Goal: Task Accomplishment & Management: Complete application form

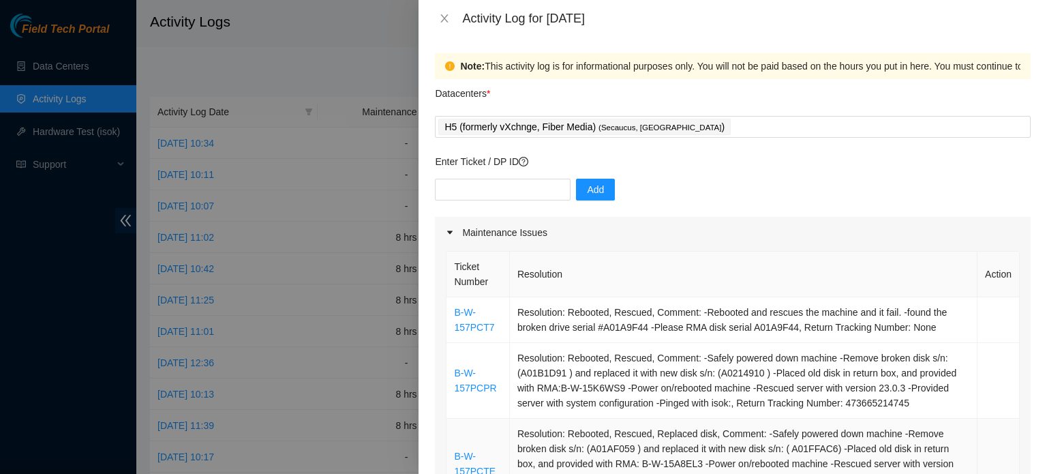
scroll to position [204, 0]
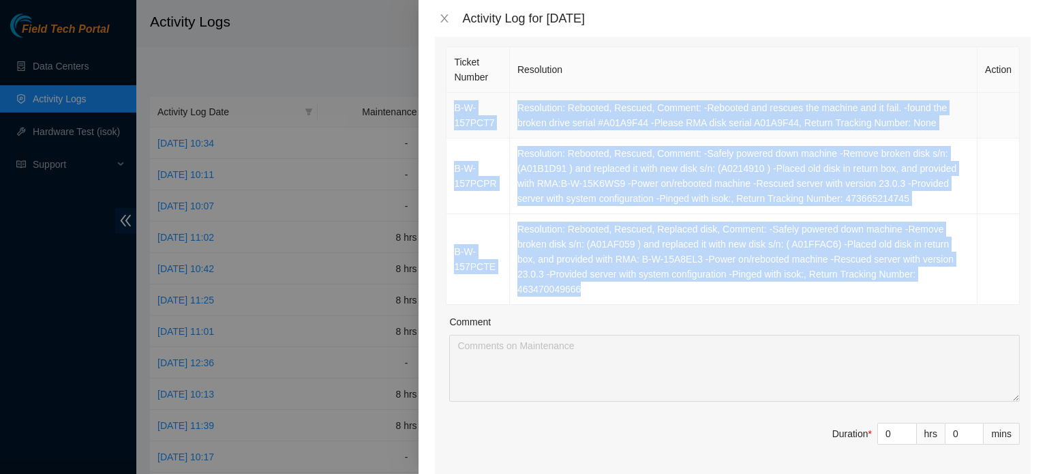
drag, startPoint x: 583, startPoint y: 294, endPoint x: 454, endPoint y: 107, distance: 227.8
click at [454, 107] on tbody "B-W-157PCT7 Resolution: Rebooted, Rescued, Comment: -Rebooted and rescues the m…" at bounding box center [732, 199] width 573 height 212
copy tbody "B-W-157PCT7 Resolution: Rebooted, Rescued, Comment: -Rebooted and rescues the m…"
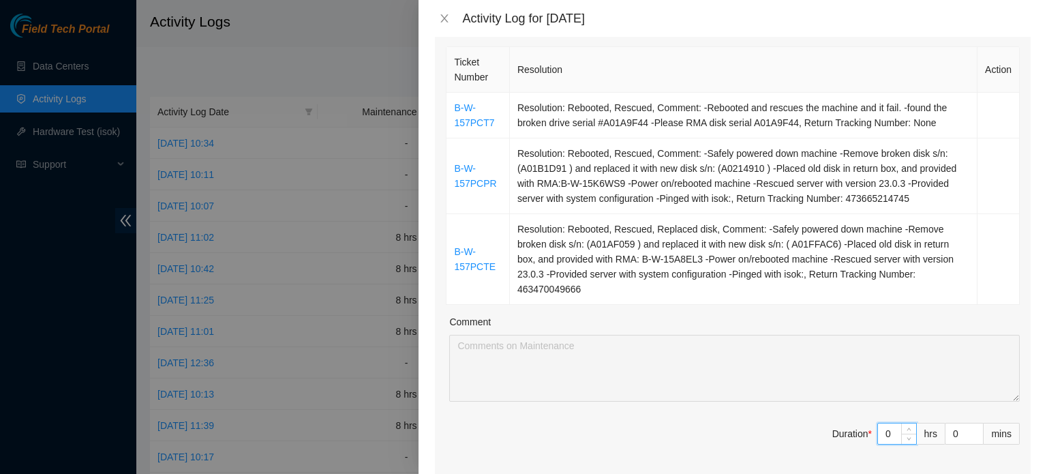
drag, startPoint x: 881, startPoint y: 431, endPoint x: 783, endPoint y: 425, distance: 97.6
click at [808, 429] on span "Duration * 0 hrs 0 mins" at bounding box center [733, 442] width 574 height 38
type input "8"
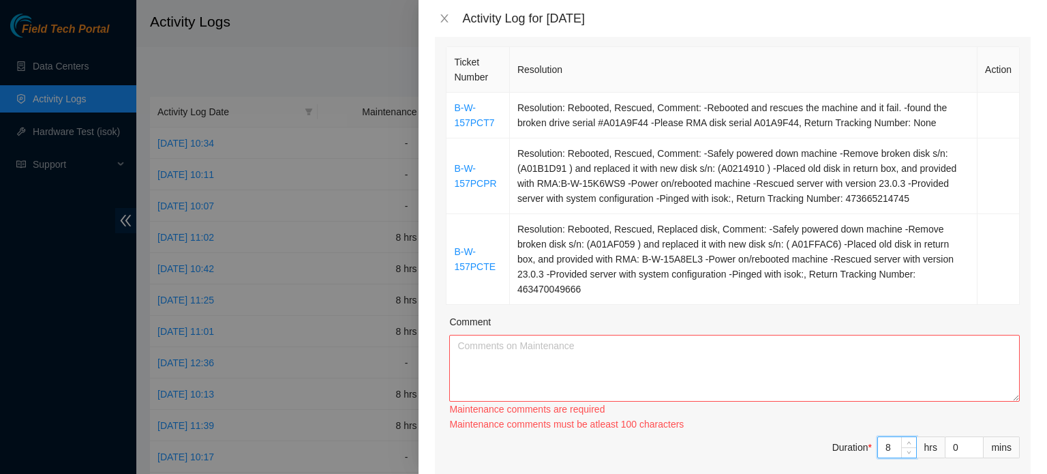
type input "8"
click at [648, 353] on textarea "Comment" at bounding box center [734, 368] width 570 height 67
paste textarea "B-W-157PCT7 Resolution: Rebooted, Rescued, Comment: -Rebooted and rescues the m…"
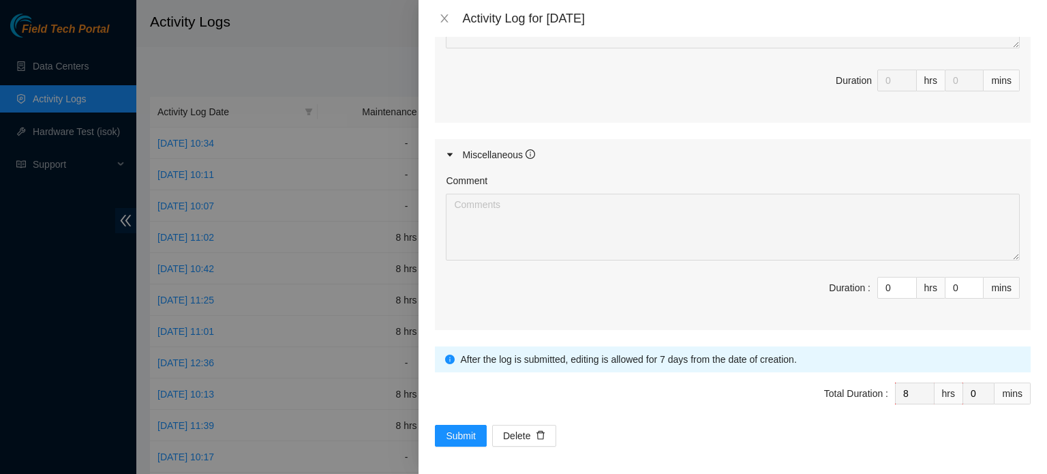
scroll to position [842, 0]
type textarea "B-W-157PCT7 Resolution: Rebooted, Rescued, Comment: -Rebooted and rescues the m…"
click at [446, 430] on span "Submit" at bounding box center [461, 434] width 30 height 15
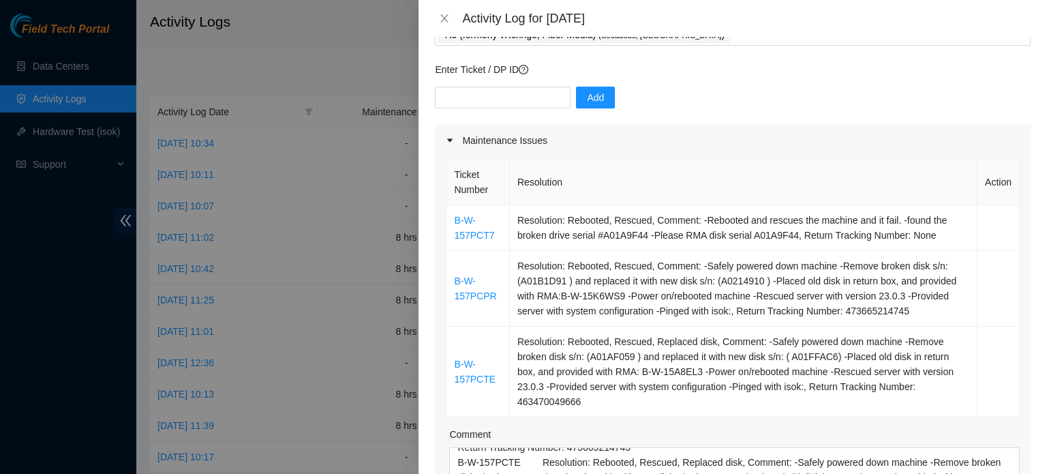
scroll to position [436, 0]
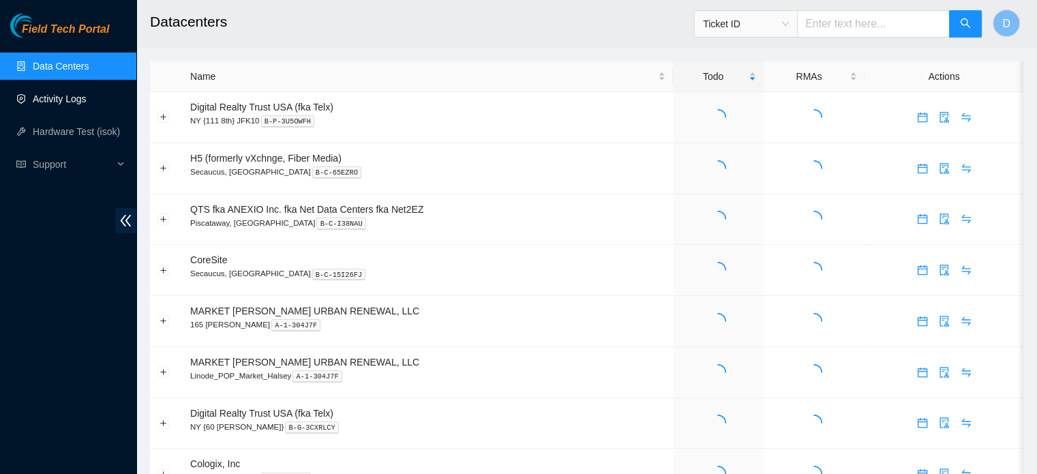
click at [76, 98] on link "Activity Logs" at bounding box center [60, 98] width 54 height 11
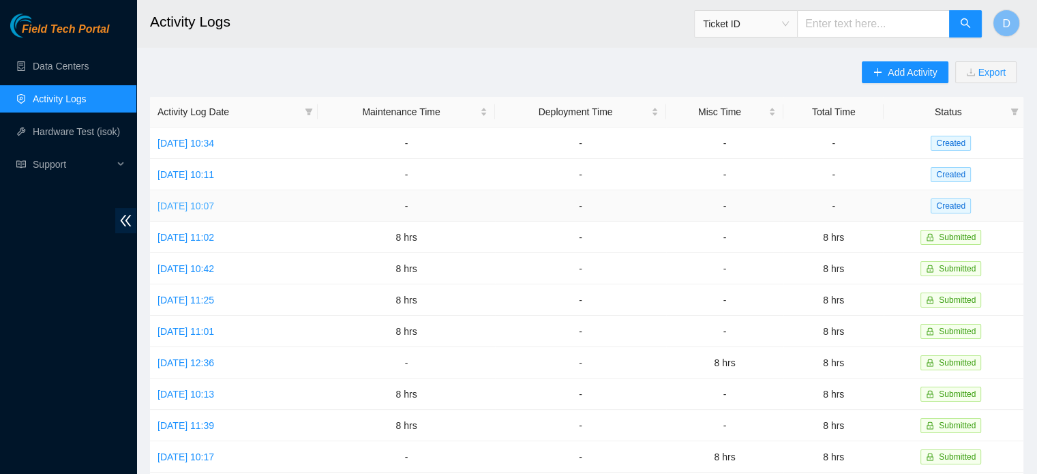
click at [207, 204] on link "[DATE] 10:07" at bounding box center [185, 205] width 57 height 11
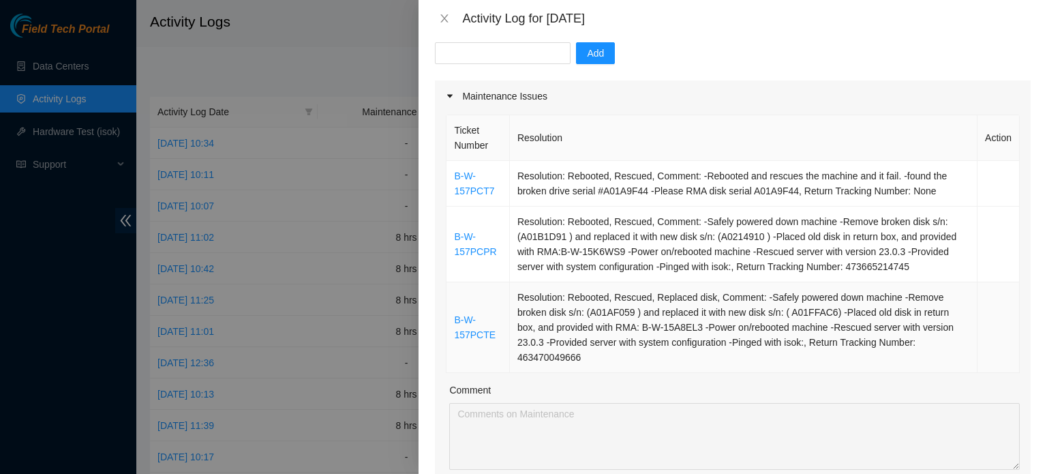
scroll to position [341, 0]
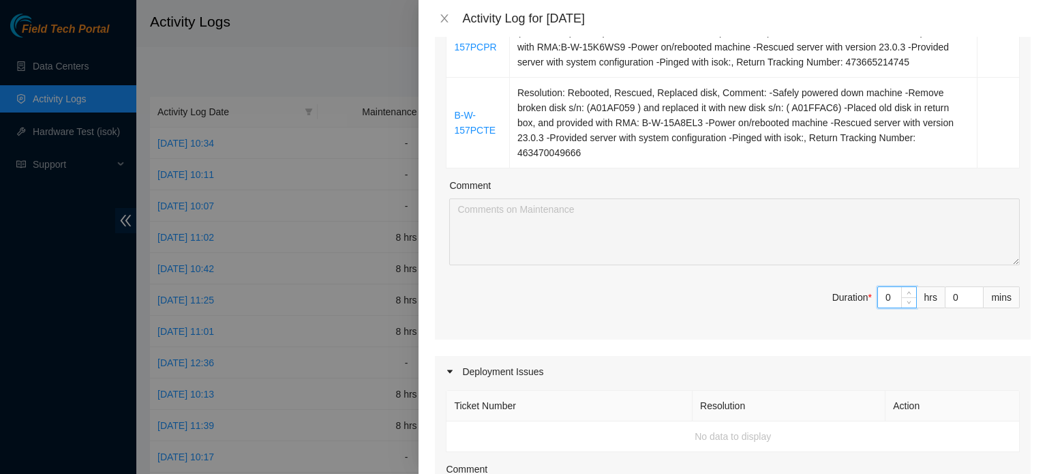
drag, startPoint x: 842, startPoint y: 294, endPoint x: 686, endPoint y: 308, distance: 157.4
click at [718, 301] on span "Duration * 0 hrs 0 mins" at bounding box center [733, 305] width 574 height 38
type input "8"
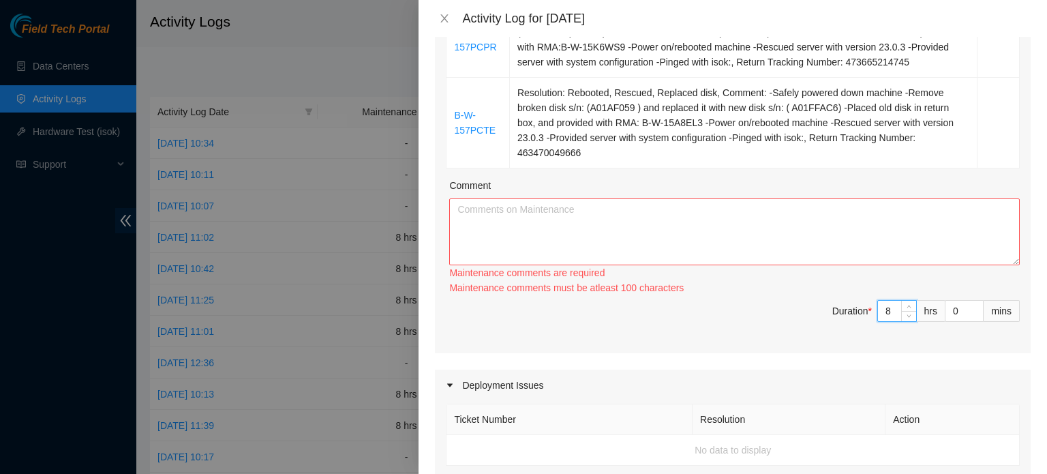
type input "8"
click at [627, 231] on textarea "Comment" at bounding box center [734, 231] width 570 height 67
paste textarea "B-W-157PCT7 Resolution: Rebooted, Rescued, Comment: -Rebooted and rescues the m…"
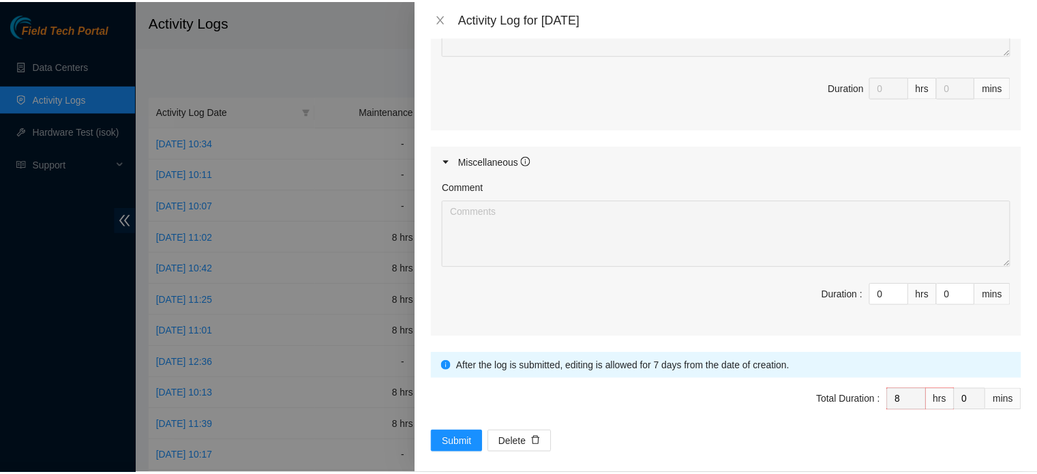
scroll to position [842, 0]
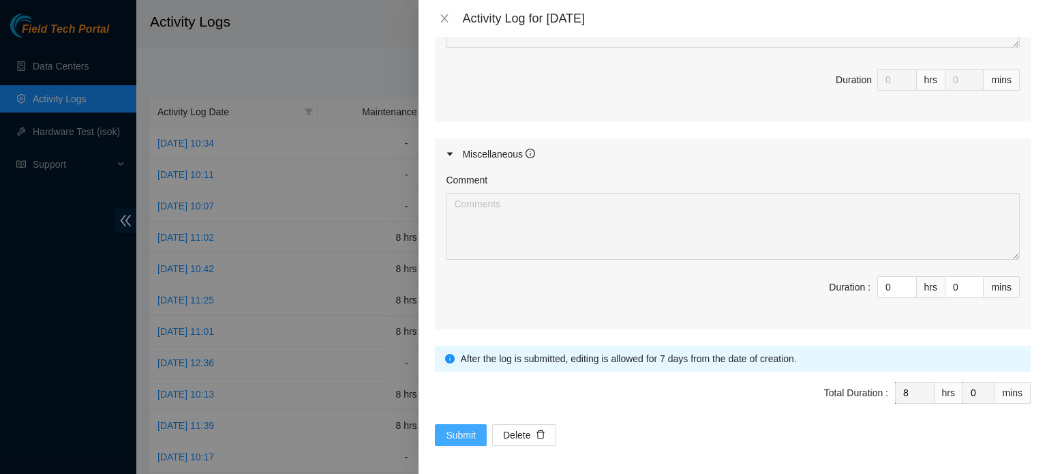
type textarea "B-W-157PCT7 Resolution: Rebooted, Rescued, Comment: -Rebooted and rescues the m…"
drag, startPoint x: 459, startPoint y: 427, endPoint x: 450, endPoint y: 405, distance: 24.2
click at [459, 427] on span "Submit" at bounding box center [461, 434] width 30 height 15
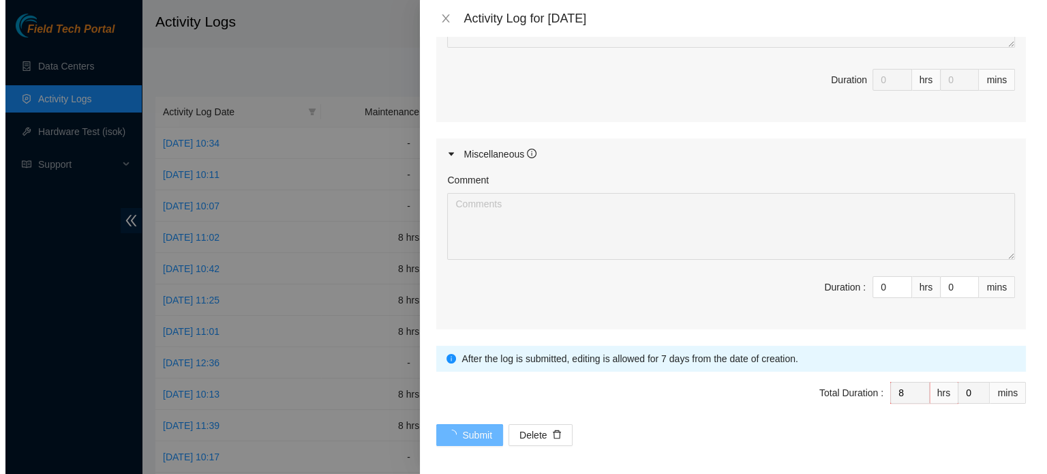
scroll to position [0, 0]
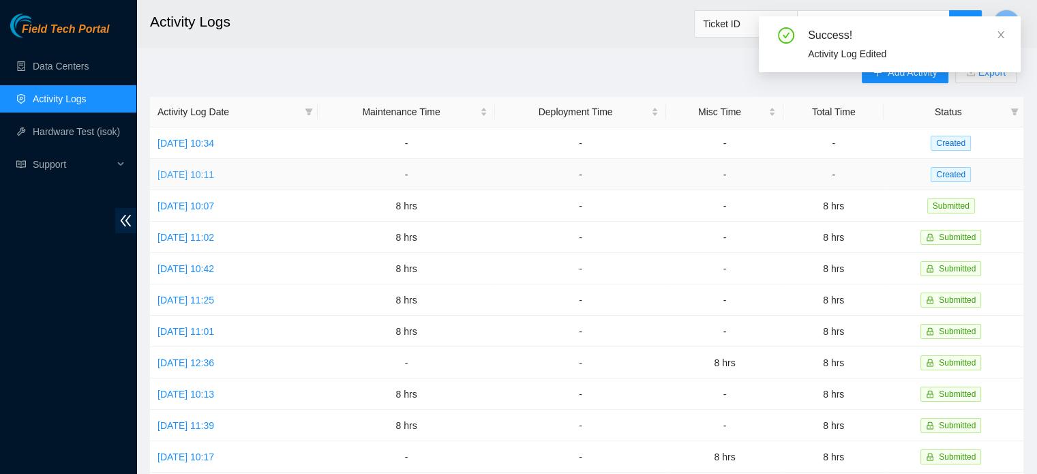
click at [204, 176] on link "[DATE] 10:11" at bounding box center [185, 174] width 57 height 11
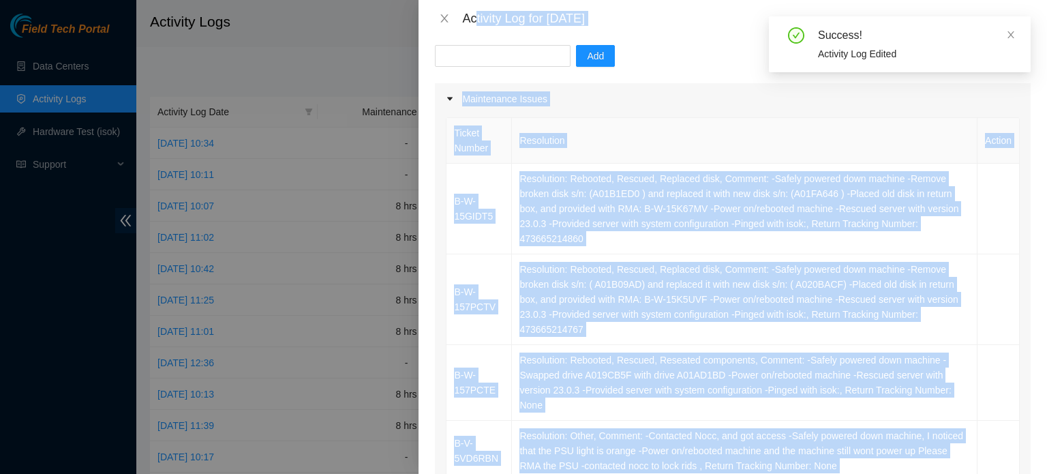
scroll to position [101, 0]
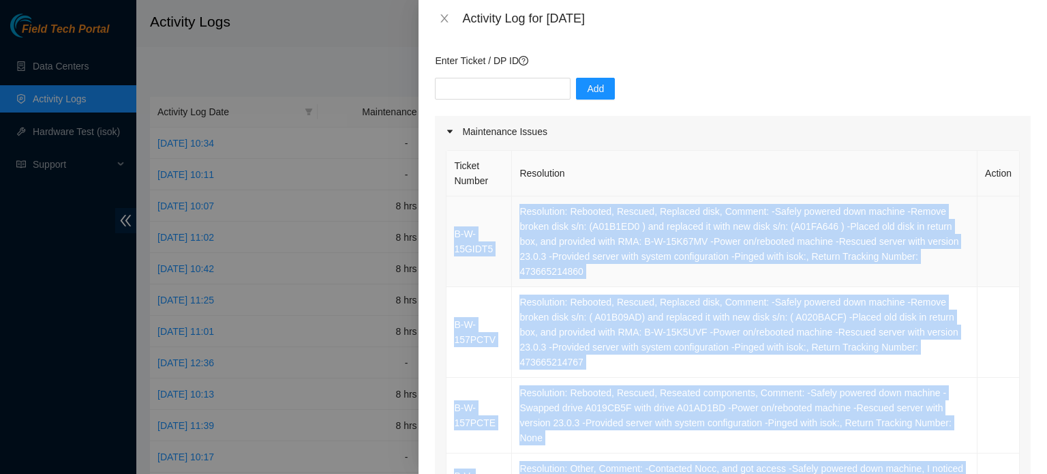
drag, startPoint x: 594, startPoint y: 305, endPoint x: 449, endPoint y: 235, distance: 161.0
click at [449, 235] on tbody "B-W-15GIDT5 Resolution: Rebooted, Rescued, Replaced disk, Comment: -Safely powe…" at bounding box center [732, 415] width 573 height 439
copy tbody "B-W-15GIDT5 Resolution: Rebooted, Rescued, Replaced disk, Comment: -Safely powe…"
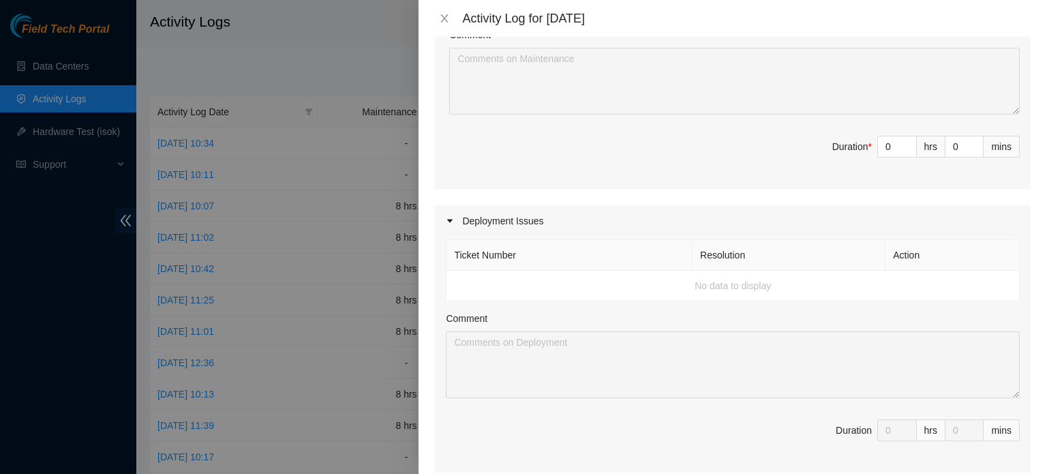
scroll to position [714, 0]
drag, startPoint x: 883, startPoint y: 150, endPoint x: 810, endPoint y: 147, distance: 73.7
click at [812, 147] on span "Duration * 0 hrs 0 mins" at bounding box center [733, 159] width 574 height 38
type input "8"
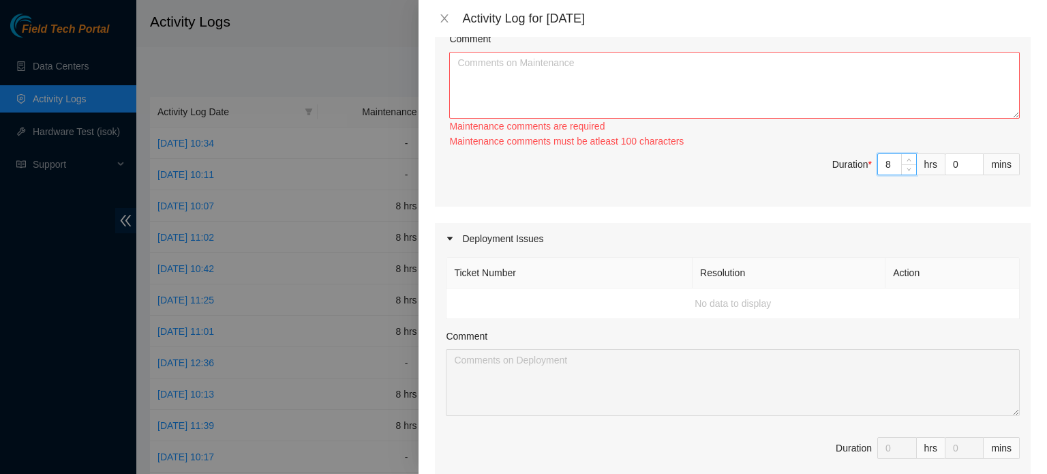
type input "8"
click at [682, 89] on textarea "Comment" at bounding box center [734, 85] width 570 height 67
paste textarea "B-W-15GIDT5 Resolution: Rebooted, Rescued, Replaced disk, Comment: -Safely powe…"
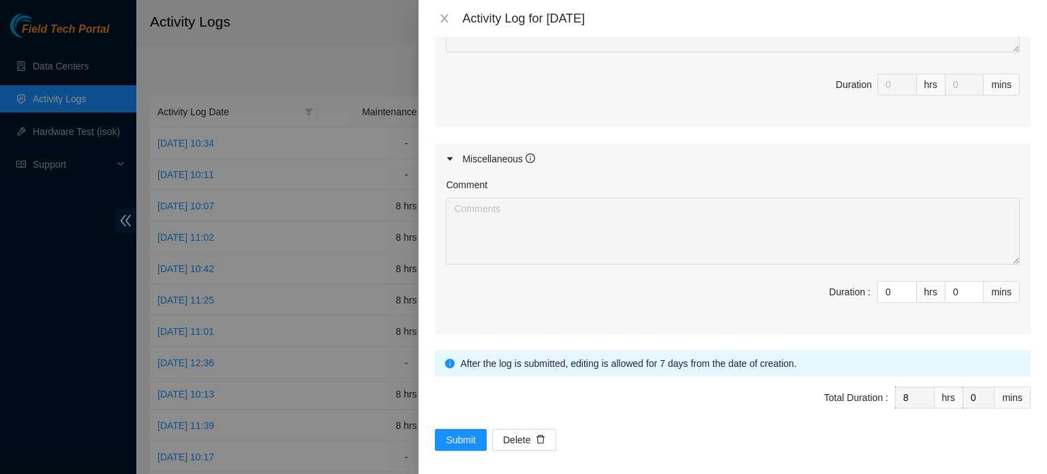
scroll to position [1068, 0]
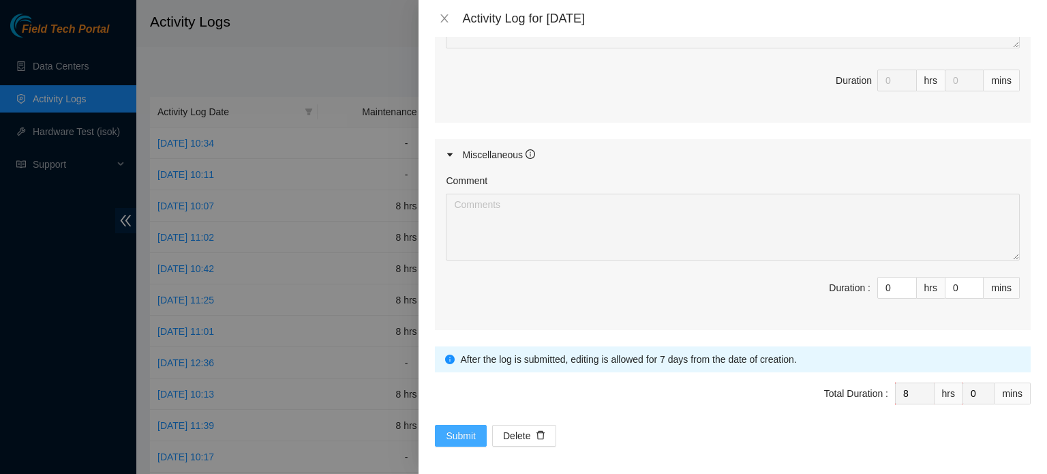
type textarea "B-W-15GIDT5 Resolution: Rebooted, Rescued, Replaced disk, Comment: -Safely powe…"
click at [455, 425] on button "Submit" at bounding box center [461, 436] width 52 height 22
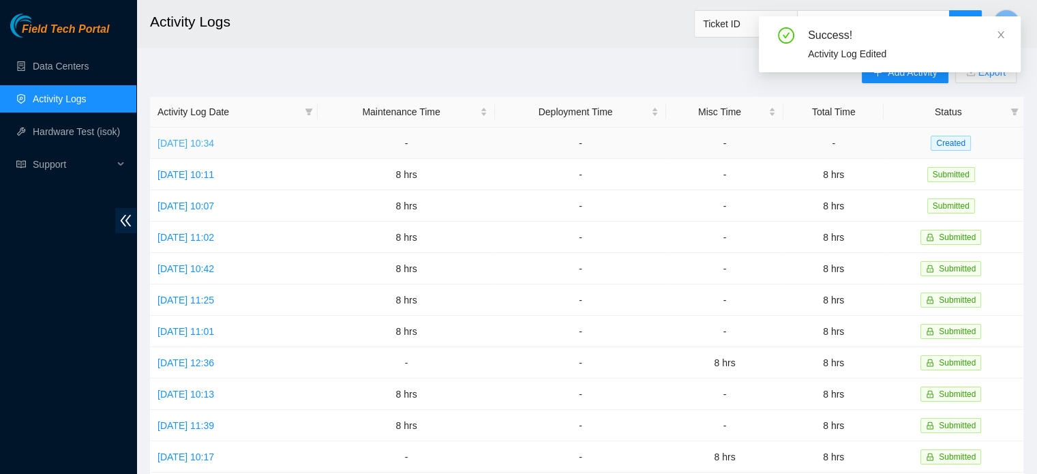
click at [195, 142] on link "[DATE] 10:34" at bounding box center [185, 143] width 57 height 11
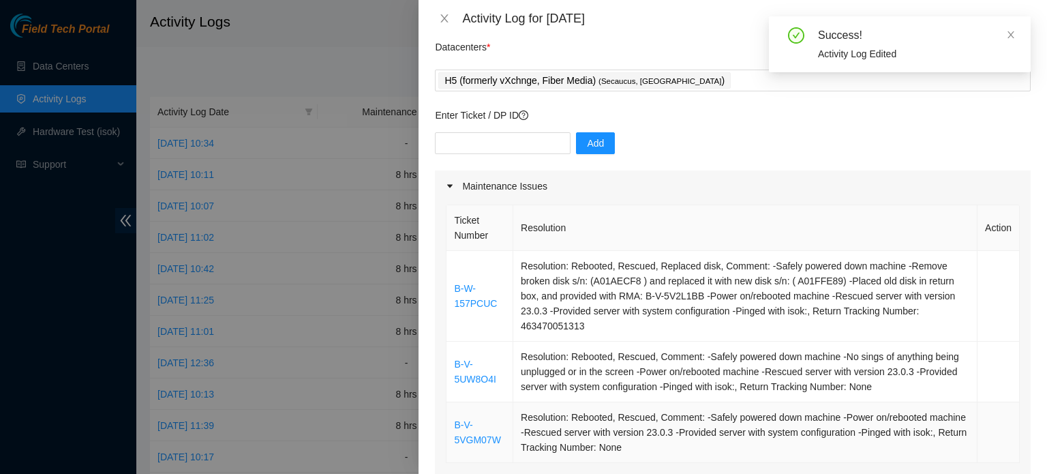
scroll to position [136, 0]
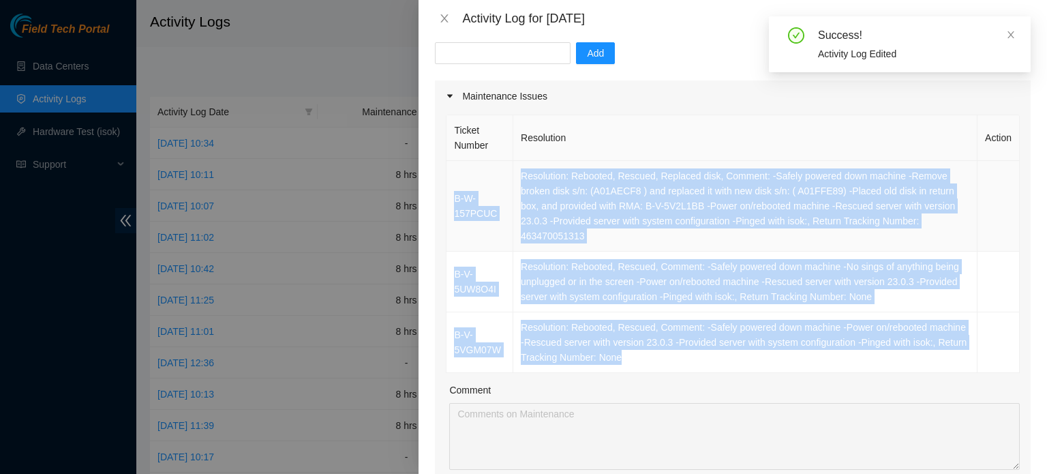
drag, startPoint x: 654, startPoint y: 350, endPoint x: 453, endPoint y: 186, distance: 259.7
click at [453, 186] on tbody "B-W-157PCUC Resolution: Rebooted, Rescued, Replaced disk, Comment: -Safely powe…" at bounding box center [732, 267] width 573 height 212
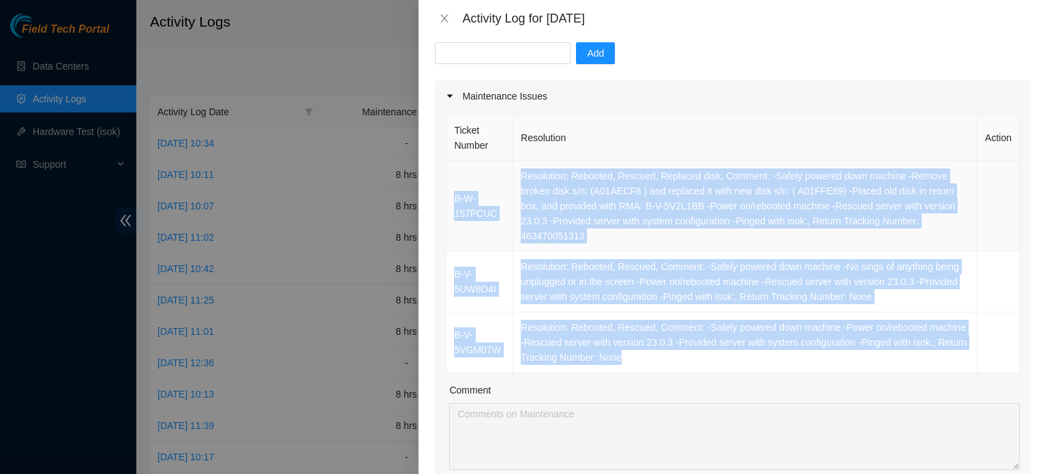
copy tbody "B-W-157PCUC Resolution: Rebooted, Rescued, Replaced disk, Comment: -Safely powe…"
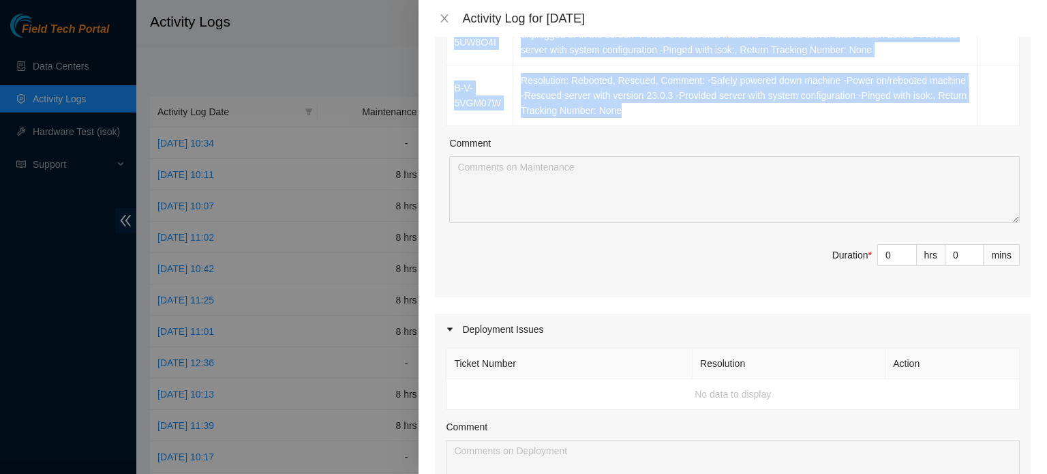
scroll to position [409, 0]
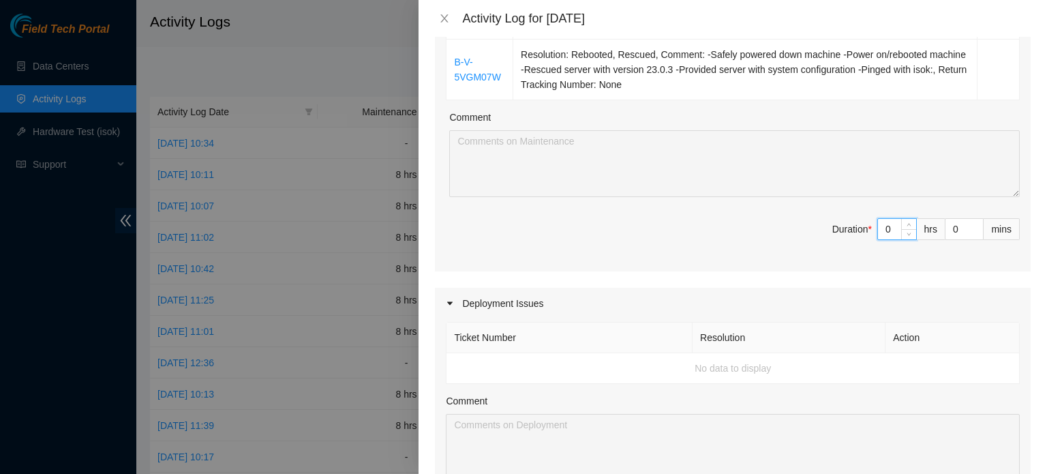
drag, startPoint x: 867, startPoint y: 226, endPoint x: 763, endPoint y: 223, distance: 103.6
click at [777, 220] on span "Duration * 0 hrs 0 mins" at bounding box center [733, 237] width 574 height 38
type input "8"
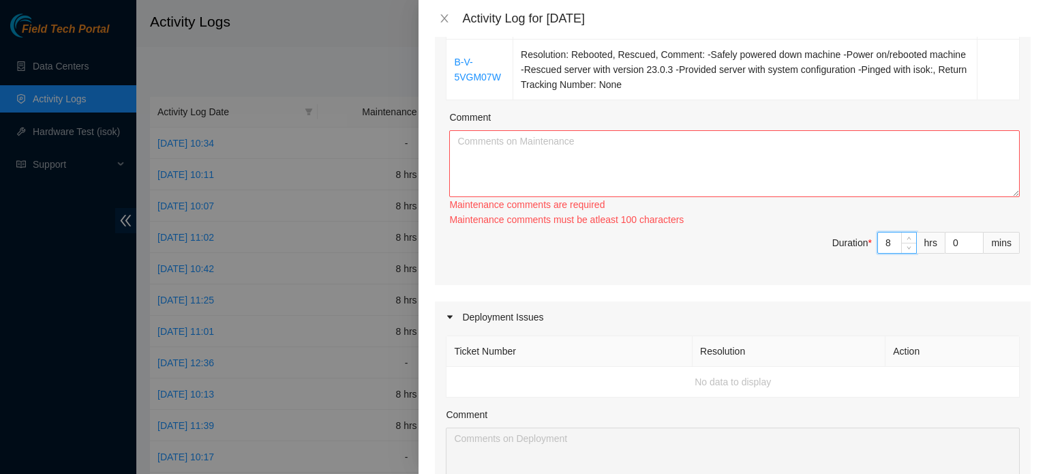
type input "8"
click at [594, 163] on textarea "Comment" at bounding box center [734, 163] width 570 height 67
paste textarea "B-W-157PCUC Resolution: Rebooted, Rescued, Replaced disk, Comment: -Safely powe…"
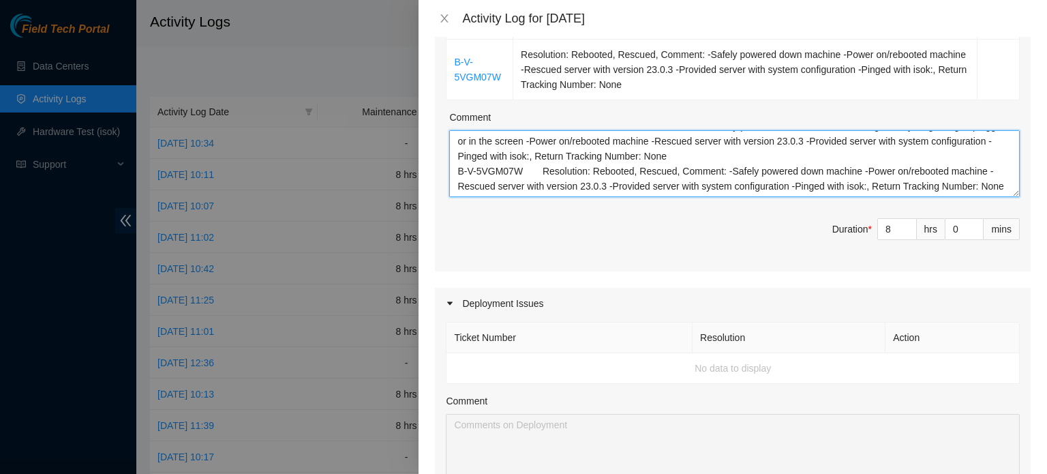
scroll to position [842, 0]
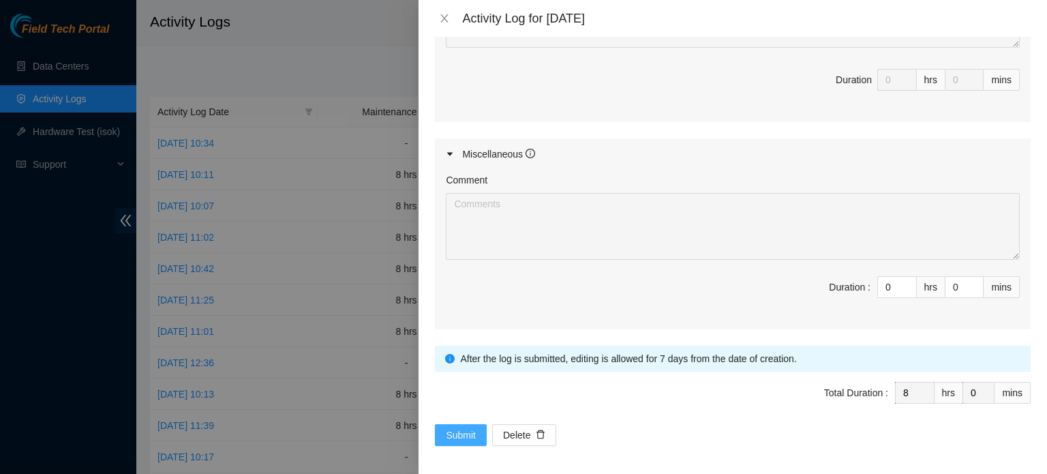
type textarea "B-W-157PCUC Resolution: Rebooted, Rescued, Replaced disk, Comment: -Safely powe…"
click at [453, 427] on span "Submit" at bounding box center [461, 434] width 30 height 15
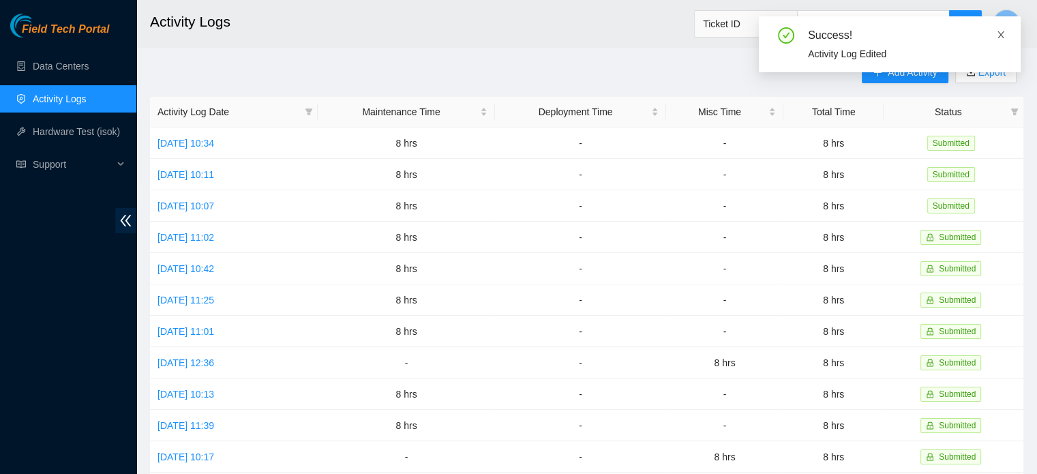
click at [1005, 34] on icon "close" at bounding box center [1001, 35] width 10 height 10
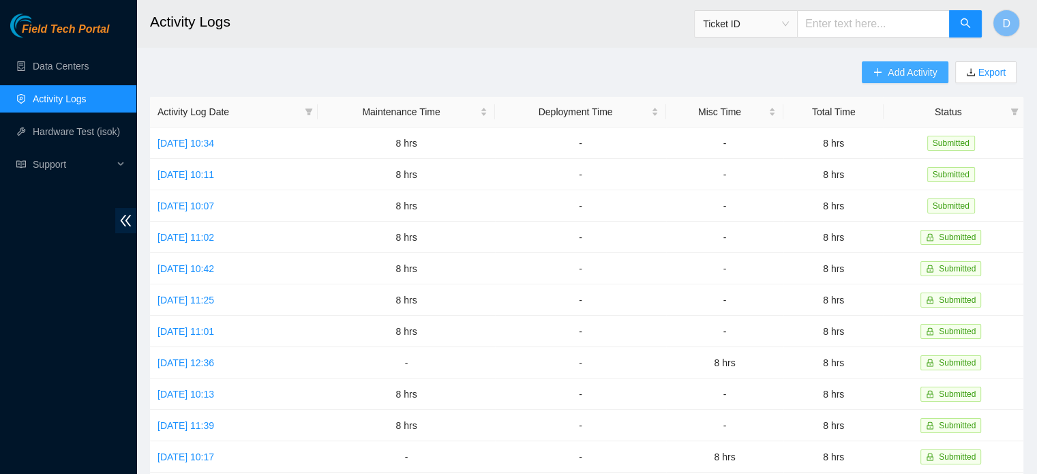
click at [887, 80] on button "Add Activity" at bounding box center [905, 72] width 86 height 22
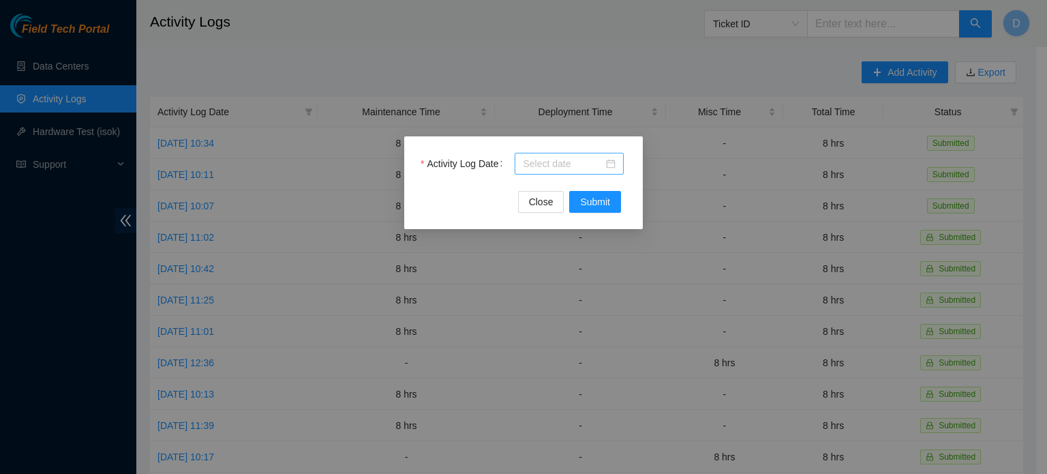
click at [611, 158] on div at bounding box center [569, 163] width 93 height 15
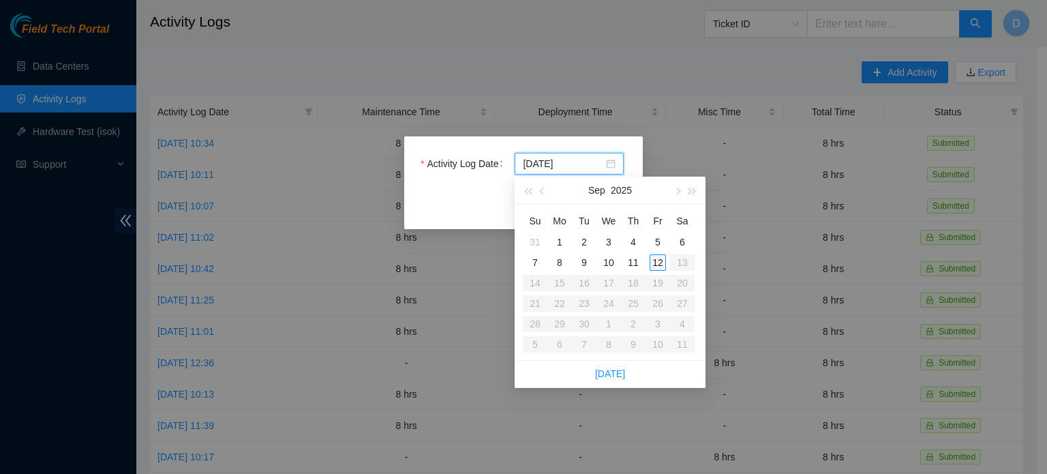
type input "2025-09-12"
click at [662, 264] on div "12" at bounding box center [658, 262] width 16 height 16
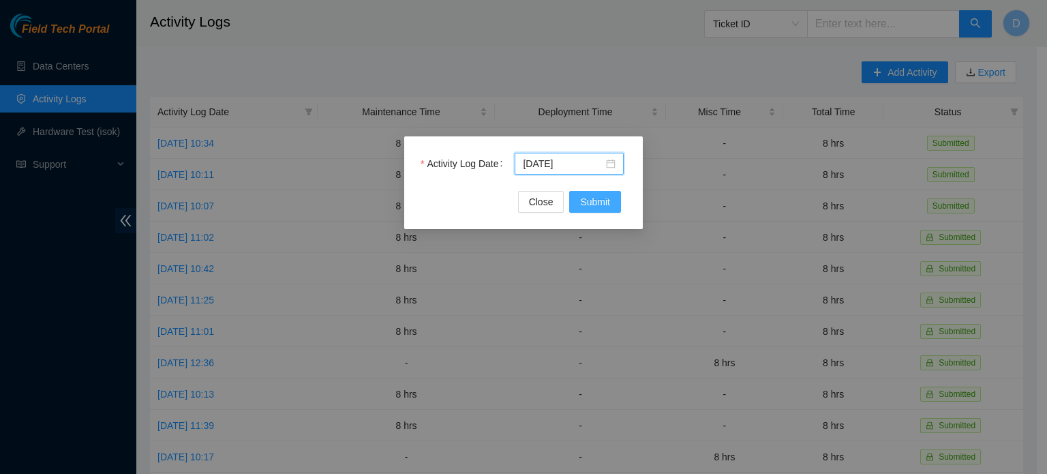
click at [618, 209] on button "Submit" at bounding box center [595, 202] width 52 height 22
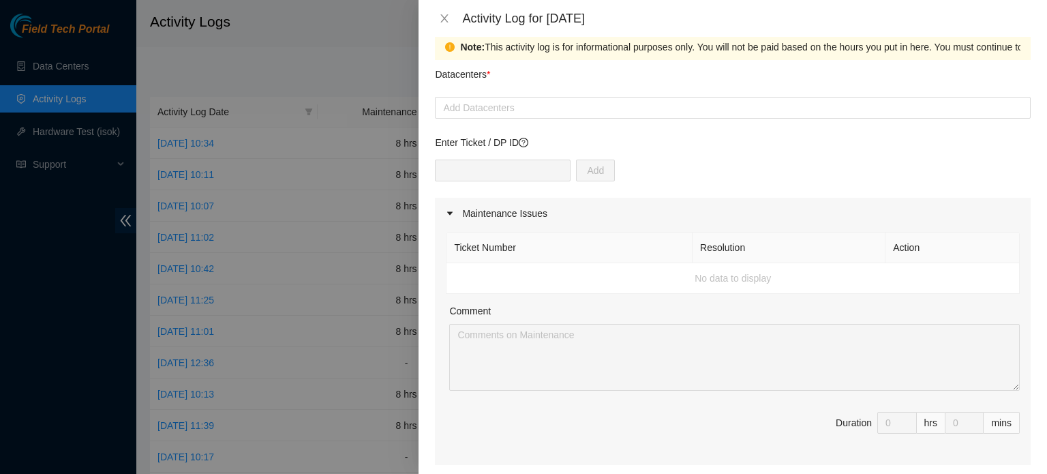
scroll to position [0, 0]
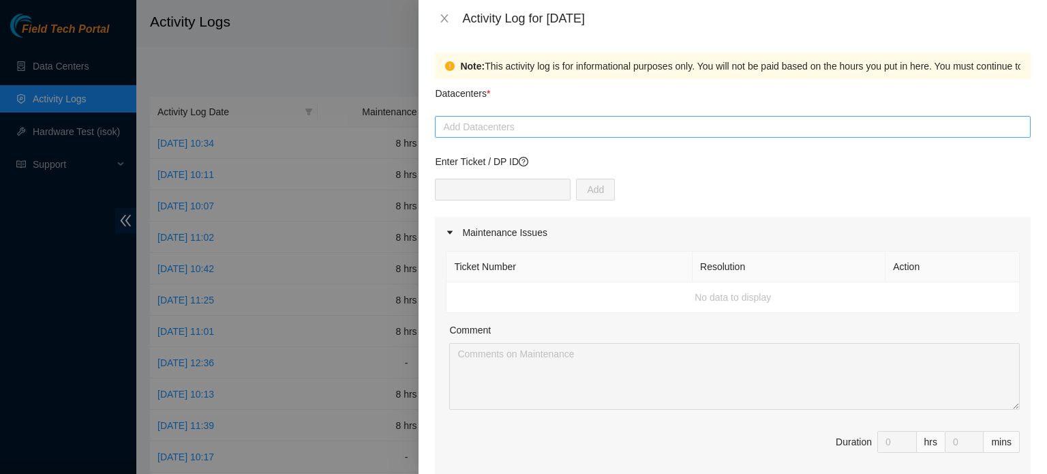
click at [555, 130] on div at bounding box center [732, 127] width 589 height 16
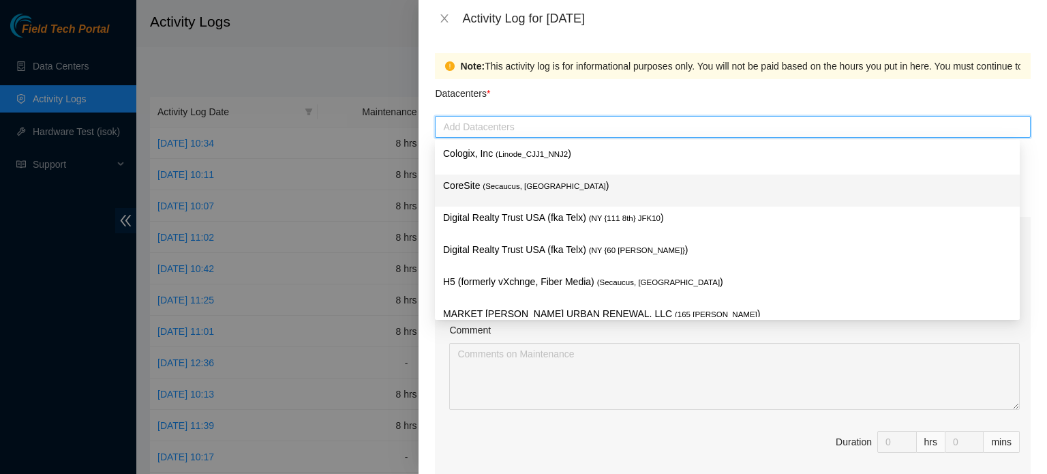
click at [534, 184] on span "( Secaucus, NJ NY2" at bounding box center [544, 186] width 123 height 8
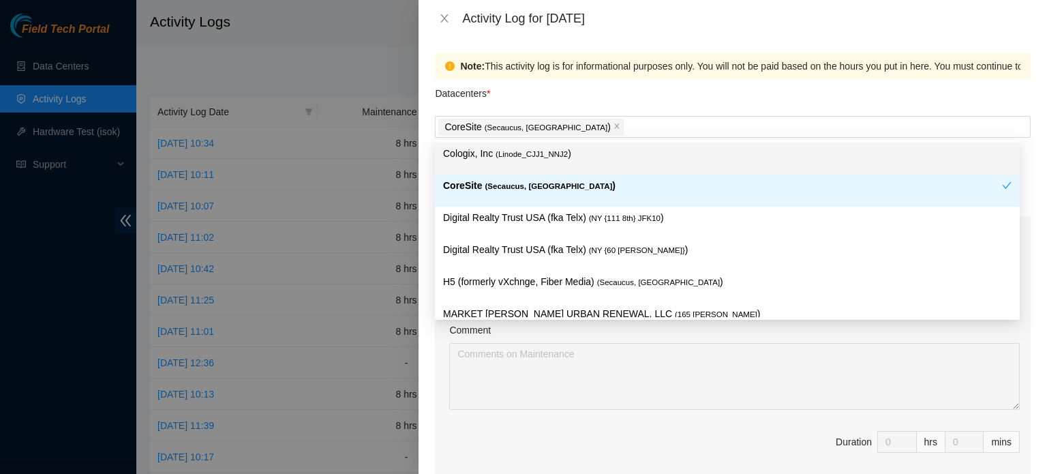
click at [626, 78] on div "Note: This activity log is for informational purposes only. You will not be pai…" at bounding box center [733, 66] width 596 height 26
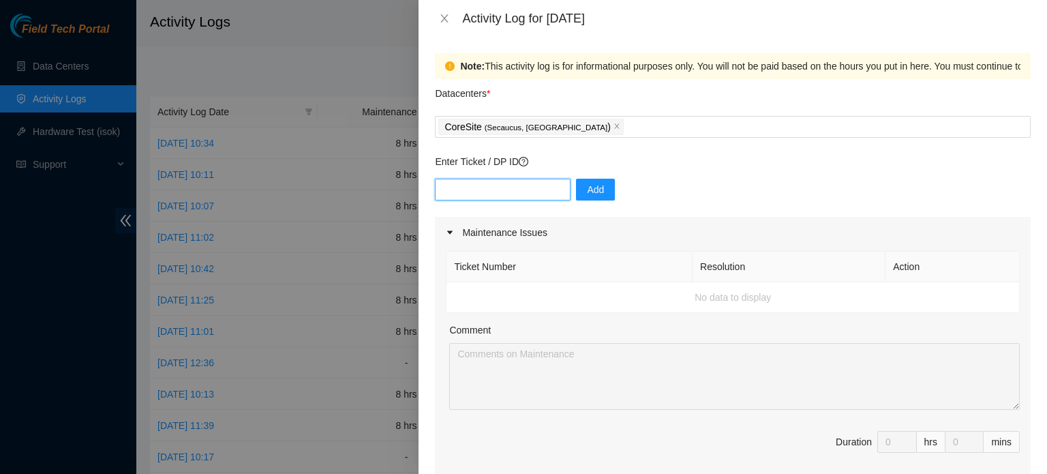
click at [453, 190] on input "text" at bounding box center [503, 190] width 136 height 22
paste input "DP73715"
type input "DP73715"
click at [587, 189] on span "Add" at bounding box center [595, 189] width 17 height 15
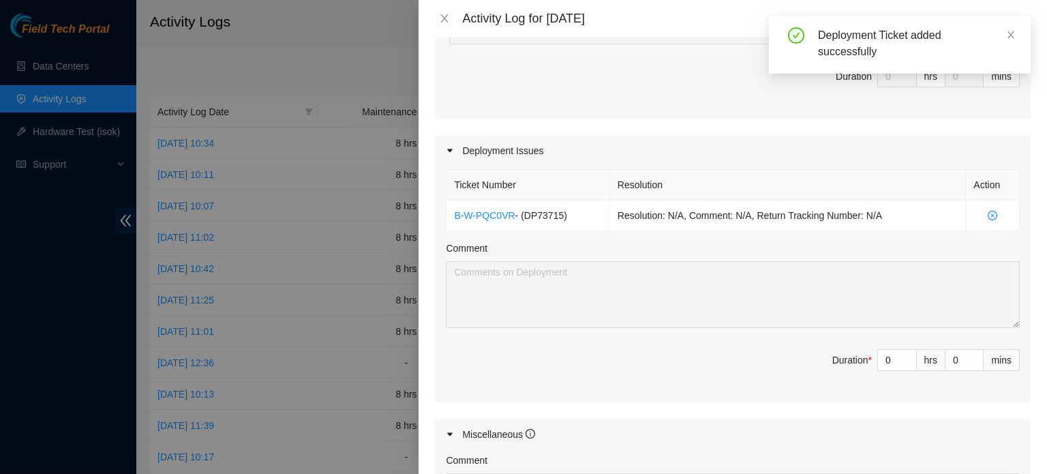
scroll to position [409, 0]
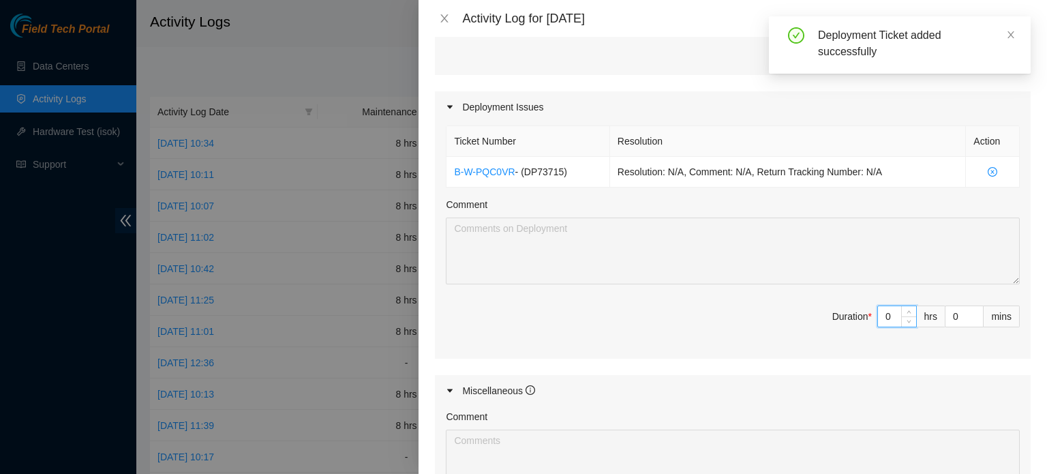
drag, startPoint x: 884, startPoint y: 313, endPoint x: 785, endPoint y: 310, distance: 99.5
click at [787, 310] on span "Duration * 0 hrs 0 mins" at bounding box center [733, 324] width 574 height 38
type input "8"
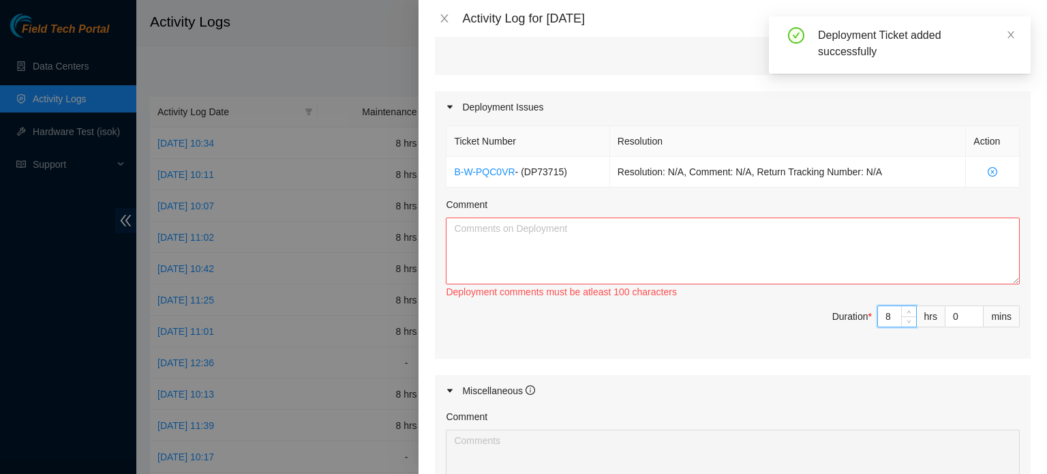
type input "8"
click at [559, 252] on textarea "Comment" at bounding box center [733, 250] width 574 height 67
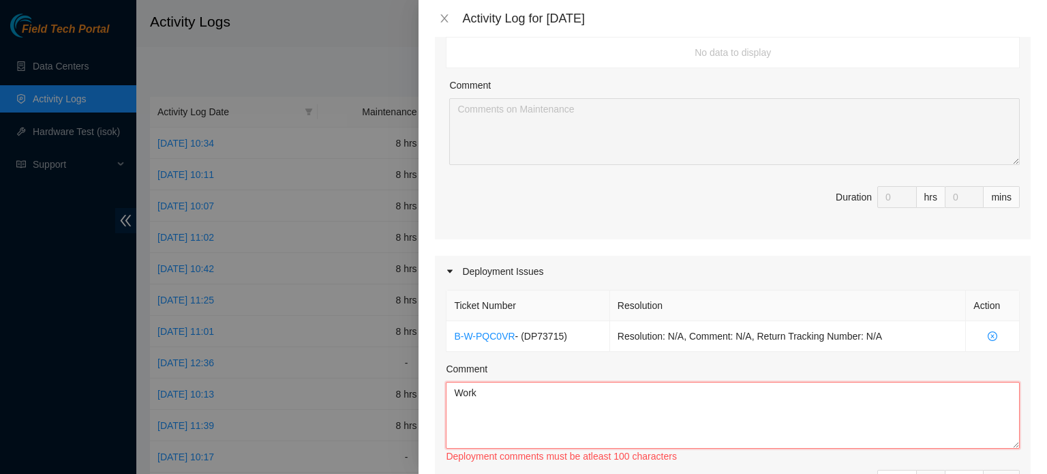
scroll to position [237, 0]
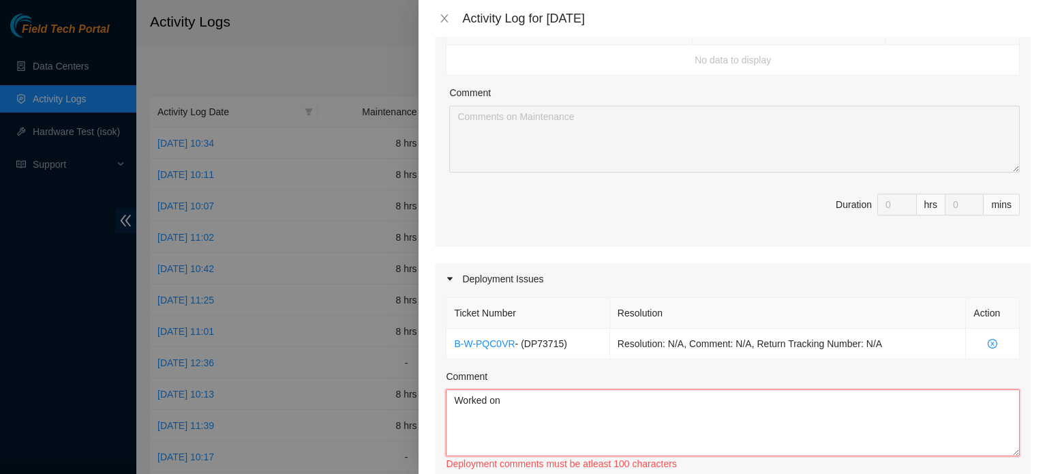
paste textarea "DP73715"
paste textarea "DP80585"
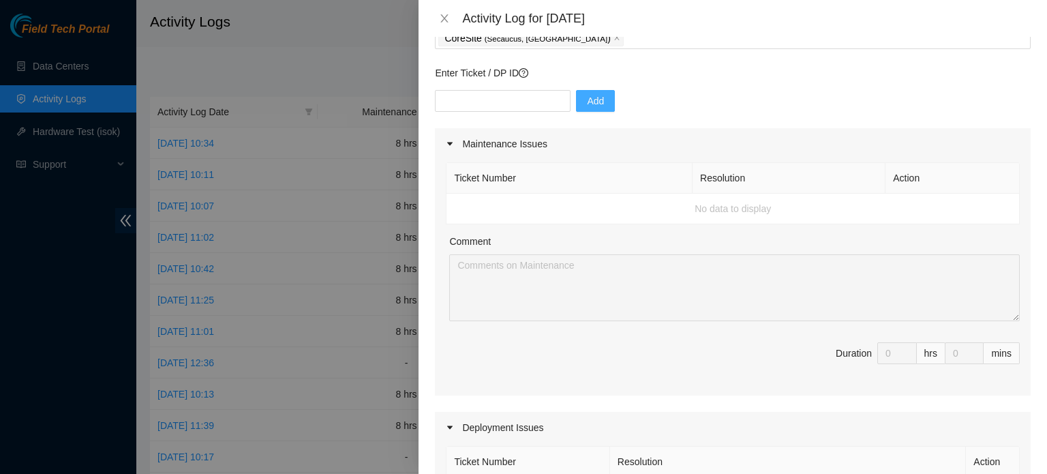
scroll to position [0, 0]
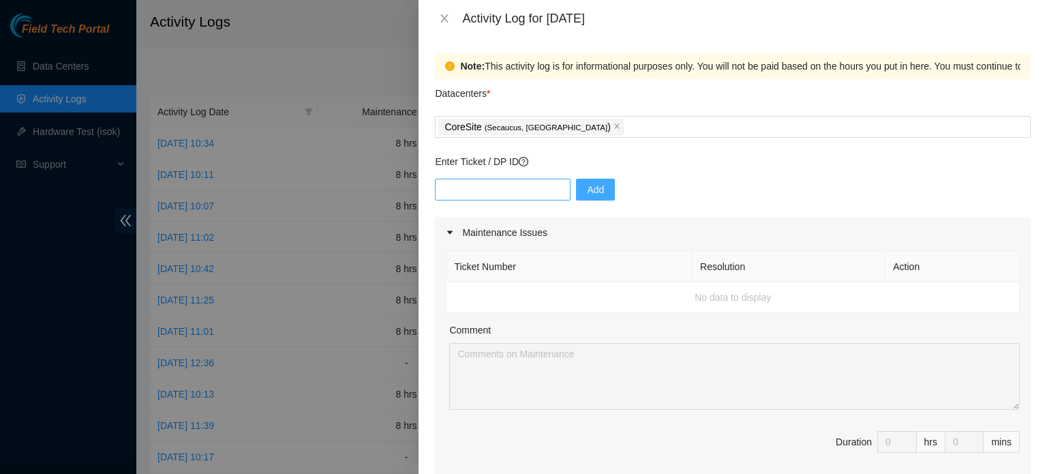
type textarea "Worked on DP73715 and DP80585"
click at [456, 187] on input "text" at bounding box center [503, 190] width 136 height 22
paste input "DP80585"
type input "DP80585"
click at [587, 187] on span "Add" at bounding box center [595, 189] width 17 height 15
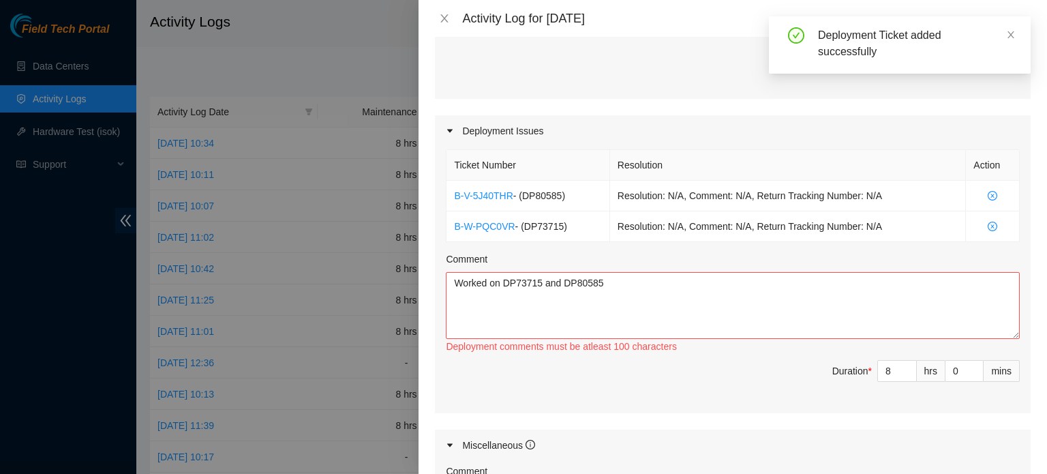
scroll to position [409, 0]
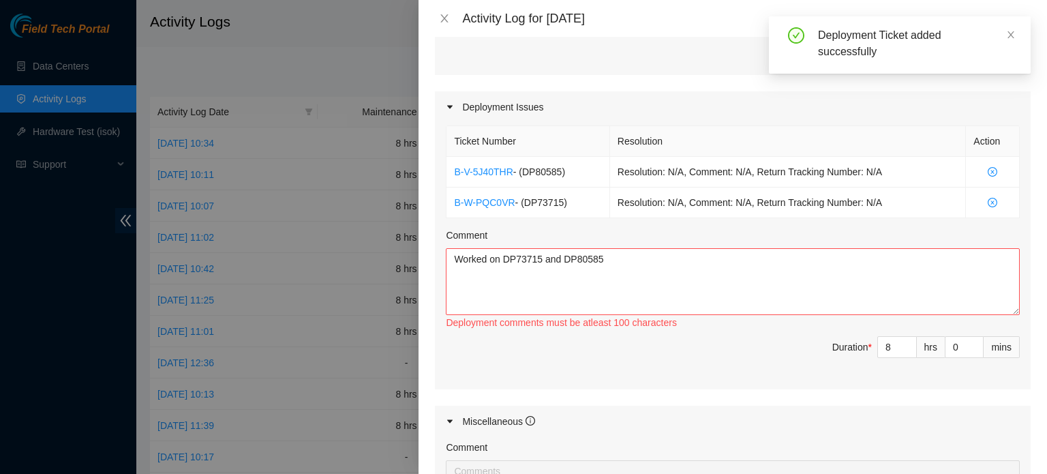
drag, startPoint x: 754, startPoint y: 239, endPoint x: 706, endPoint y: 256, distance: 50.4
click at [750, 240] on div "Comment" at bounding box center [733, 238] width 574 height 20
click at [704, 258] on textarea "Worked on DP73715 and DP80585" at bounding box center [733, 281] width 574 height 67
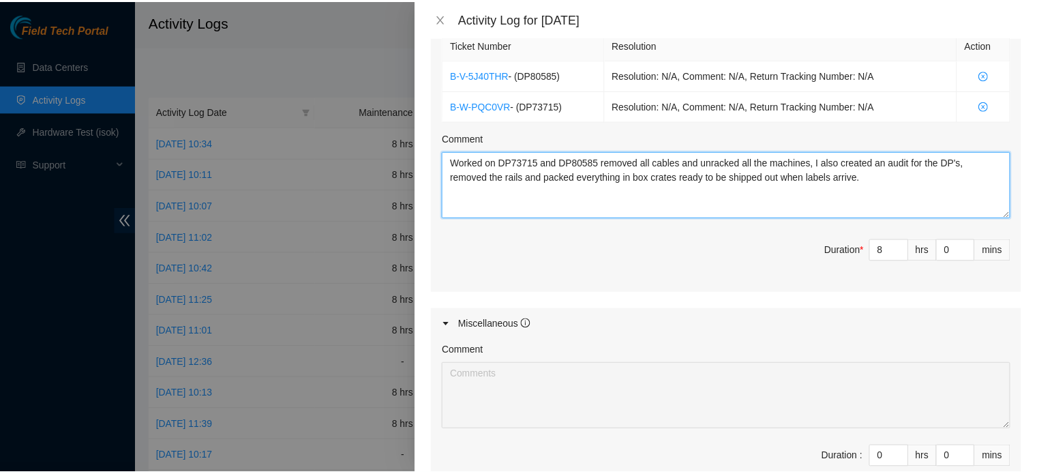
scroll to position [676, 0]
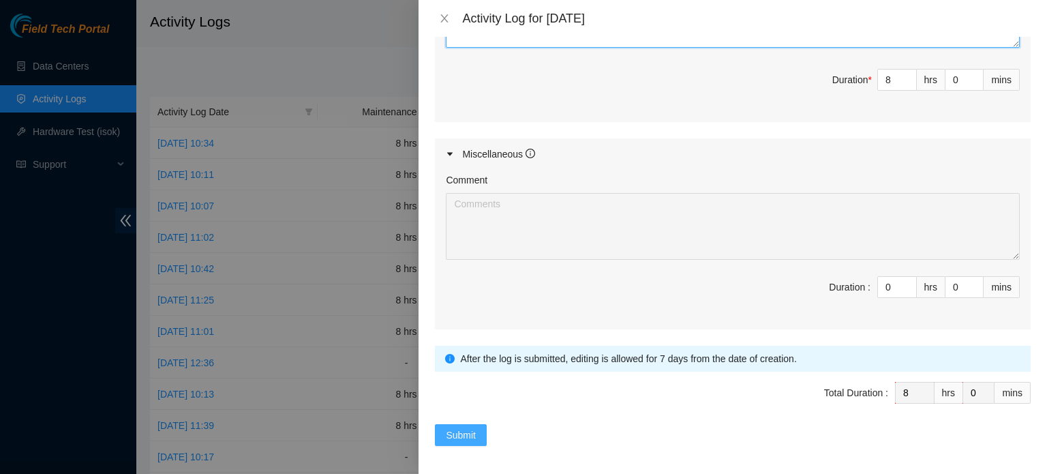
type textarea "Worked on DP73715 and DP80585 removed all cables and unracked all the machines,…"
click at [457, 427] on span "Submit" at bounding box center [461, 434] width 30 height 15
